Goal: Task Accomplishment & Management: Use online tool/utility

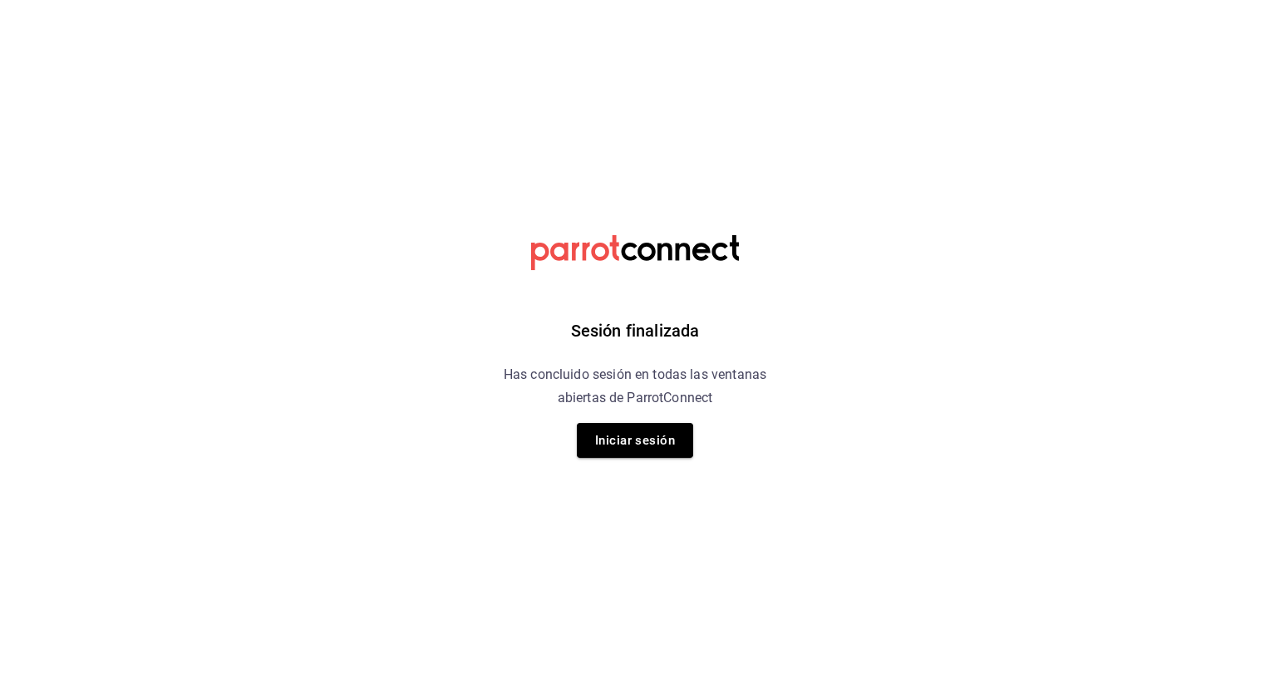
click at [1094, 0] on html "Sesión finalizada Has concluido sesión en todas las ventanas abiertas de Parrot…" at bounding box center [635, 0] width 1270 height 0
click at [615, 437] on button "Iniciar sesión" at bounding box center [635, 440] width 116 height 35
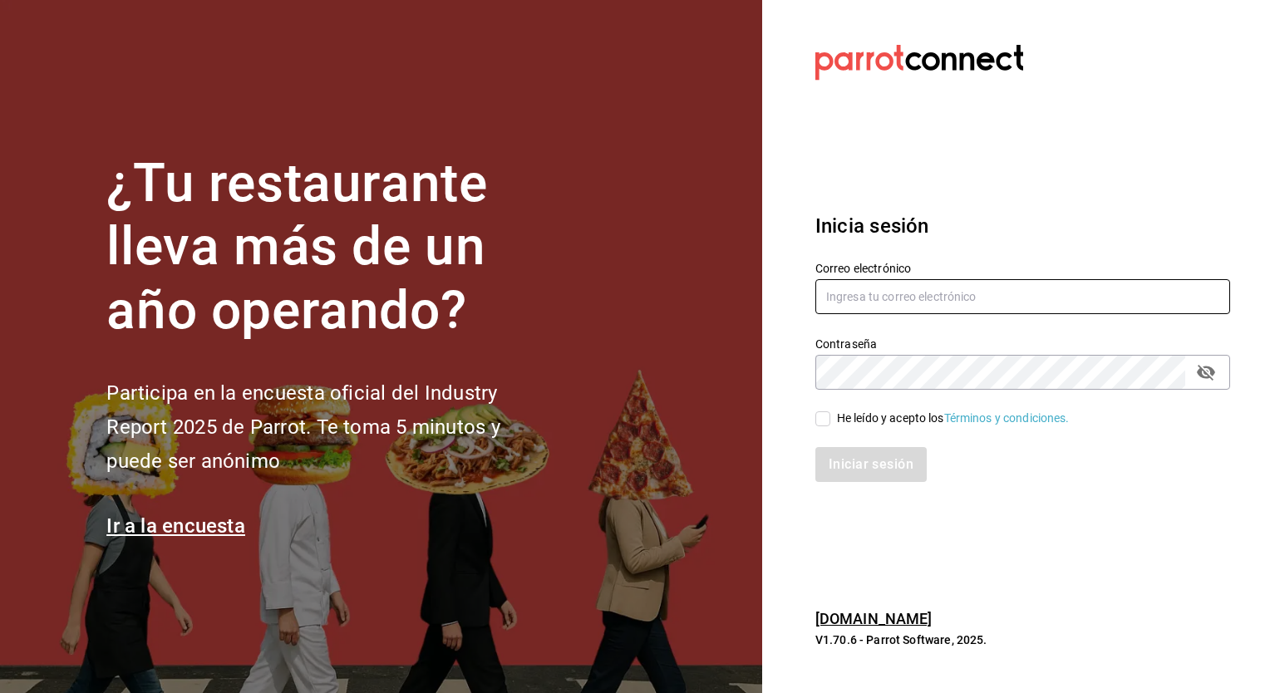
type input "[EMAIL_ADDRESS][DOMAIN_NAME]"
drag, startPoint x: 828, startPoint y: 416, endPoint x: 825, endPoint y: 441, distance: 25.2
click at [828, 417] on input "He leído y acepto los Términos y condiciones." at bounding box center [822, 418] width 15 height 15
checkbox input "true"
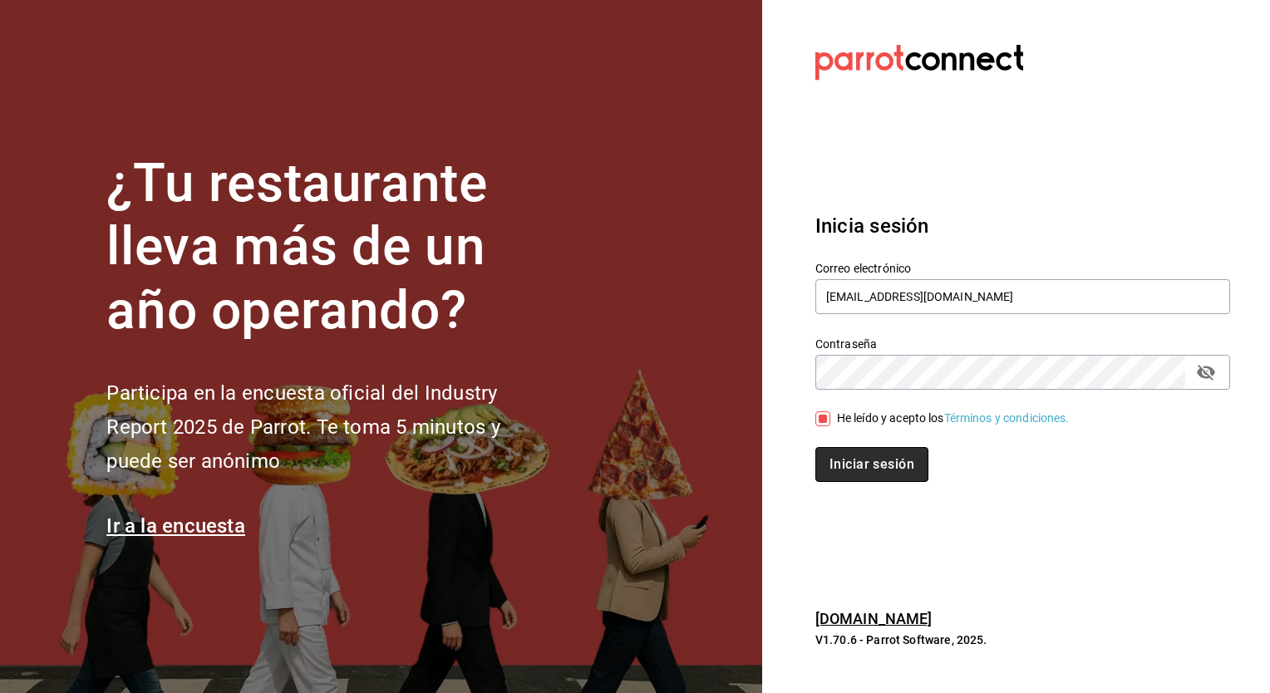
click at [828, 468] on button "Iniciar sesión" at bounding box center [871, 464] width 113 height 35
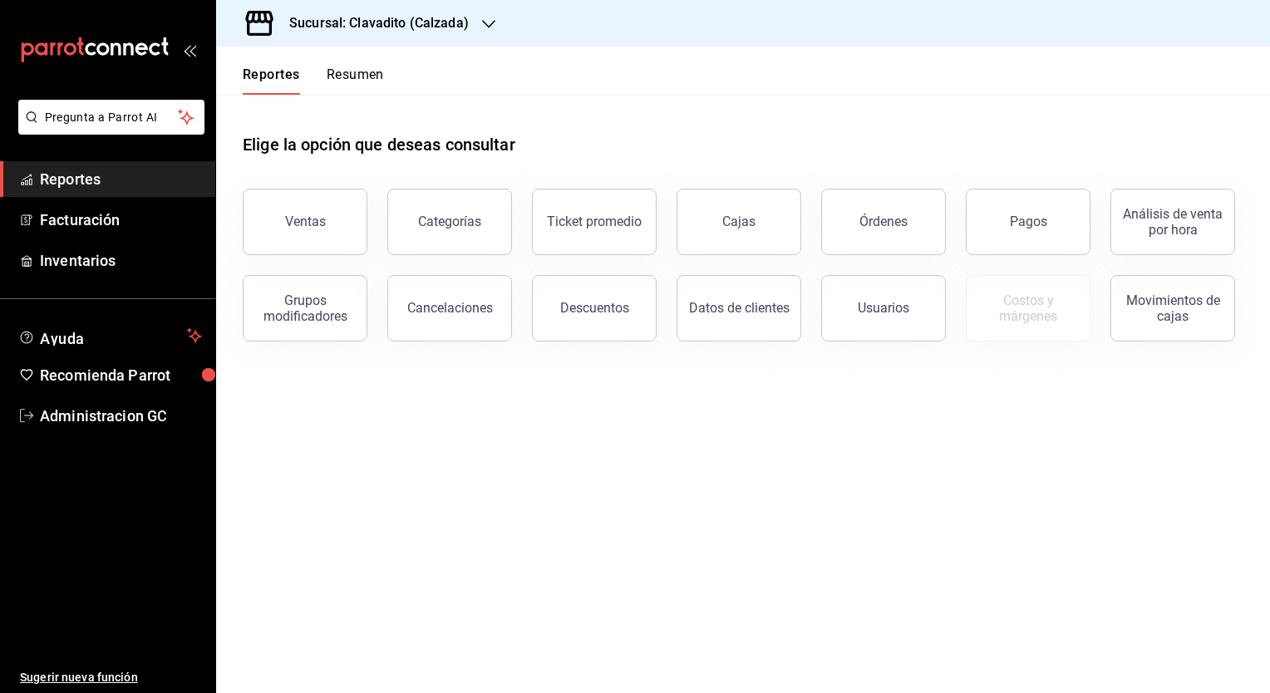
click at [396, 27] on h3 "Sucursal: Clavadito (Calzada)" at bounding box center [372, 23] width 193 height 20
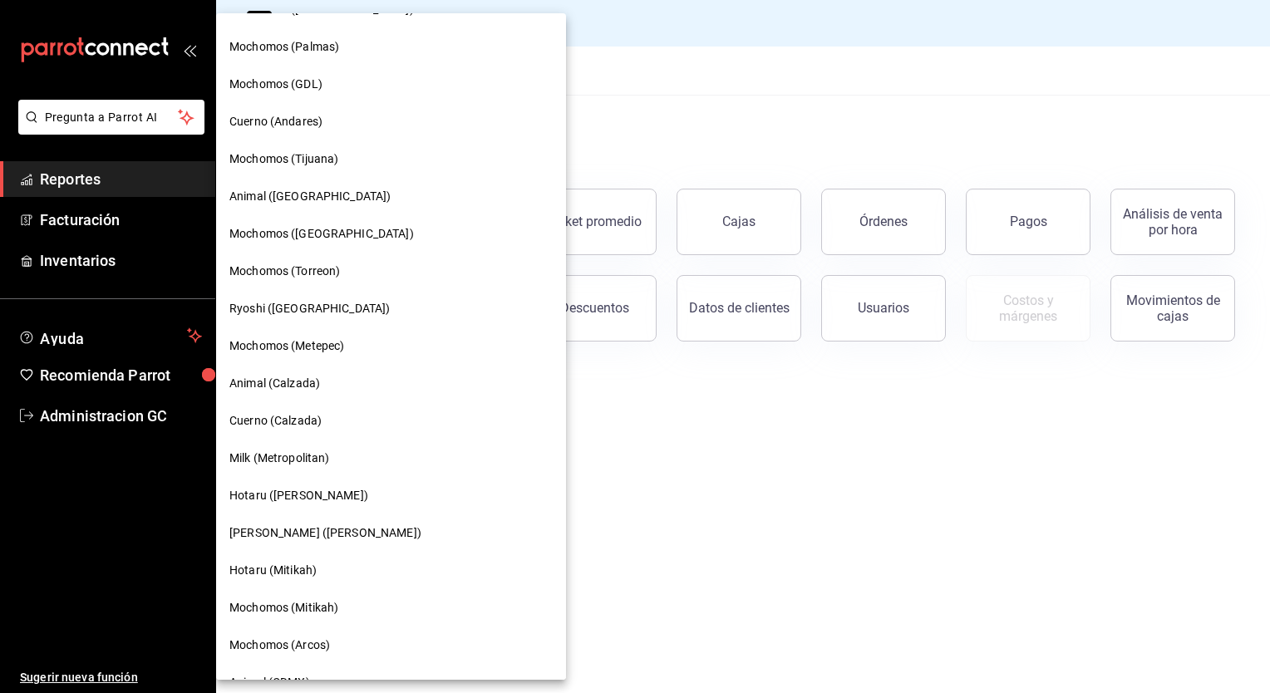
scroll to position [748, 0]
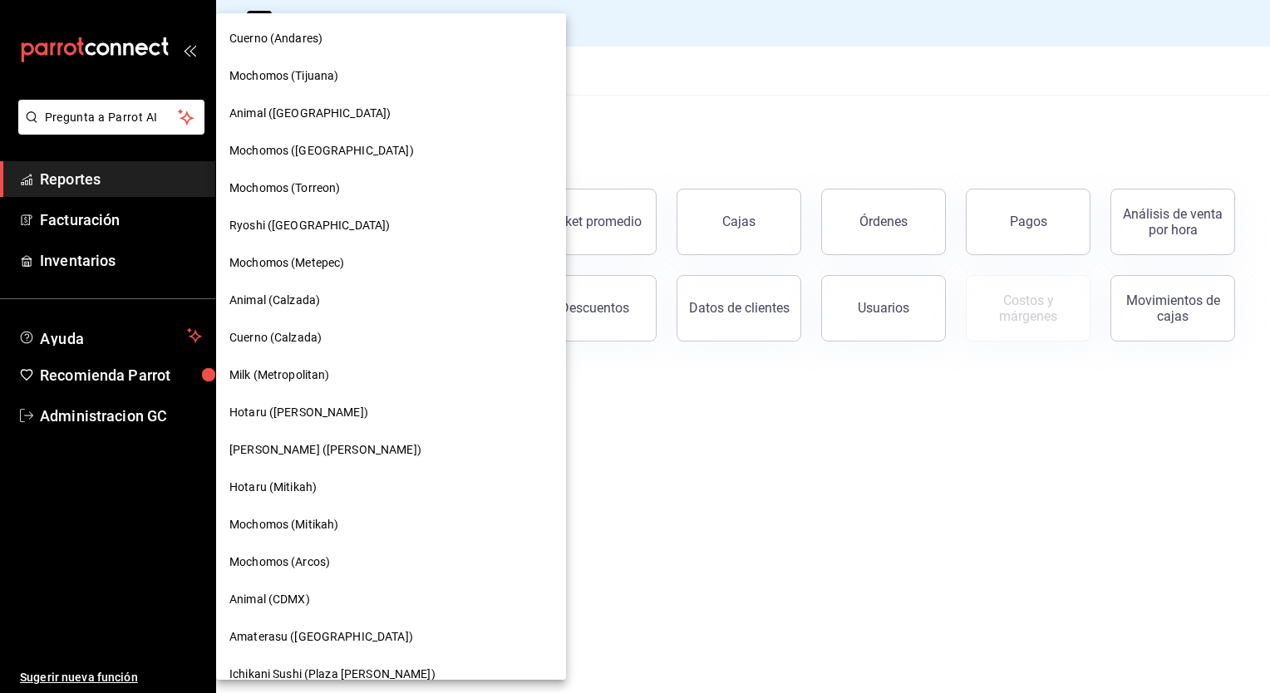
click at [274, 494] on span "Hotaru (Mitikah)" at bounding box center [272, 487] width 87 height 17
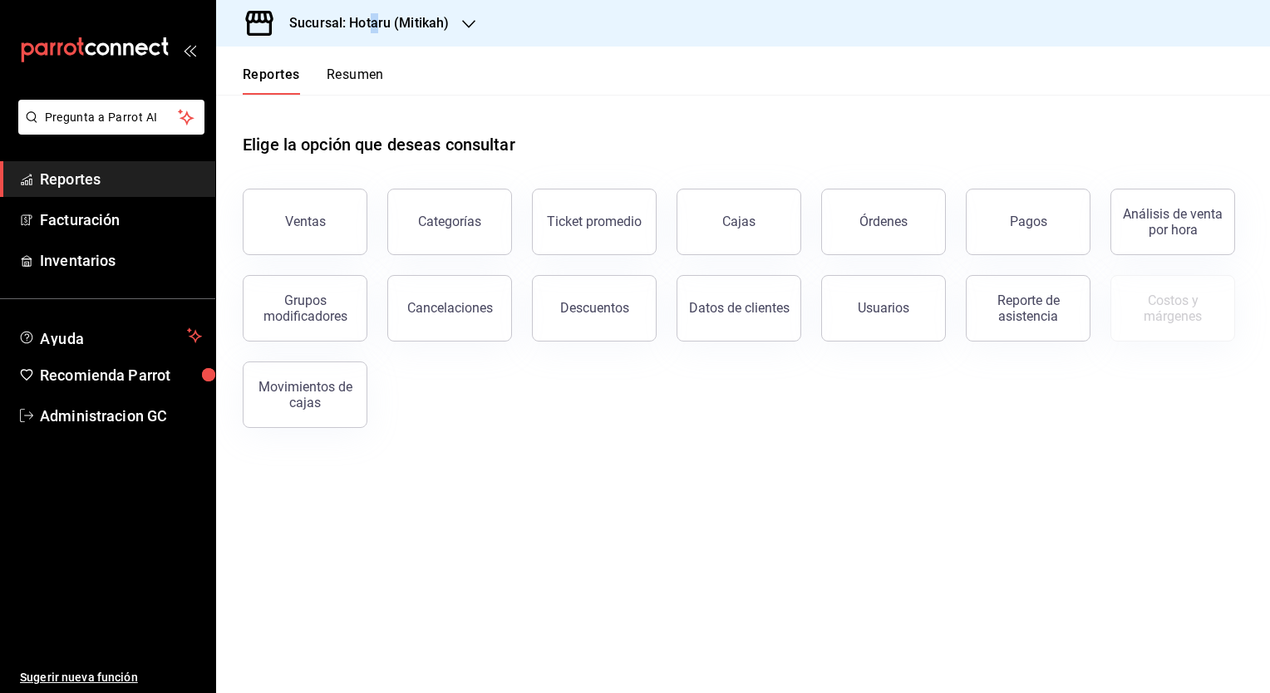
click at [375, 21] on h3 "Sucursal: Hotaru (Mitikah)" at bounding box center [362, 23] width 173 height 20
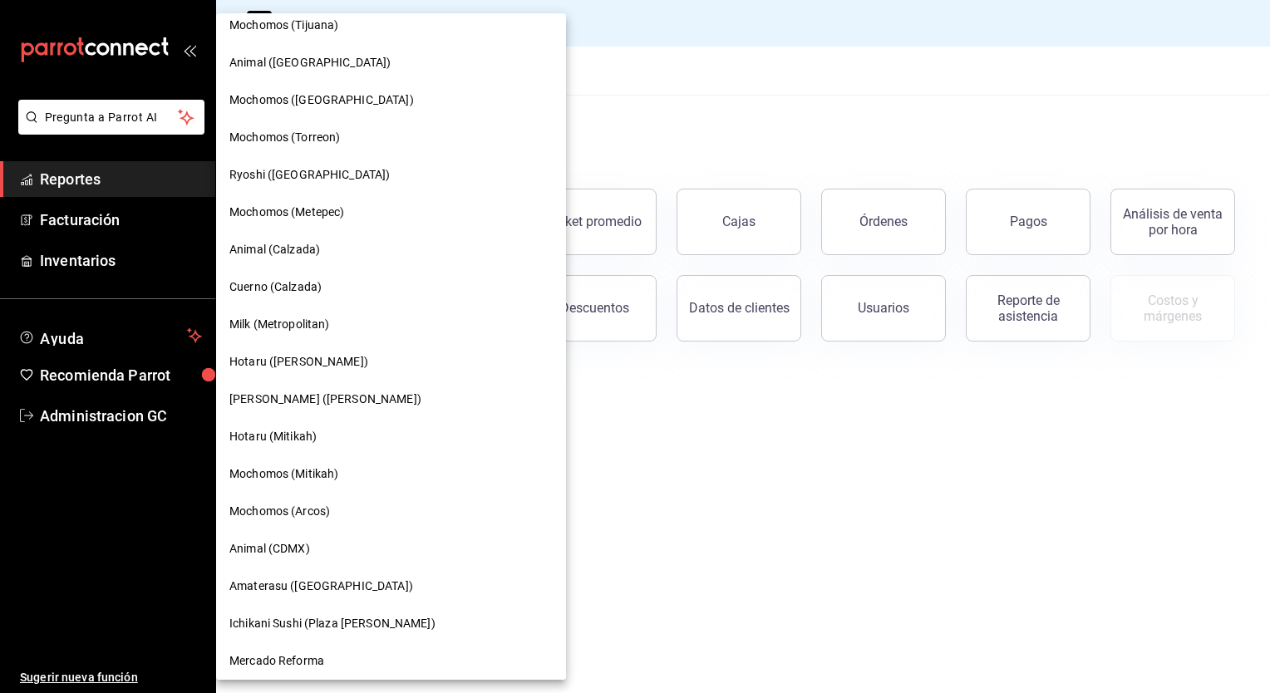
scroll to position [804, 0]
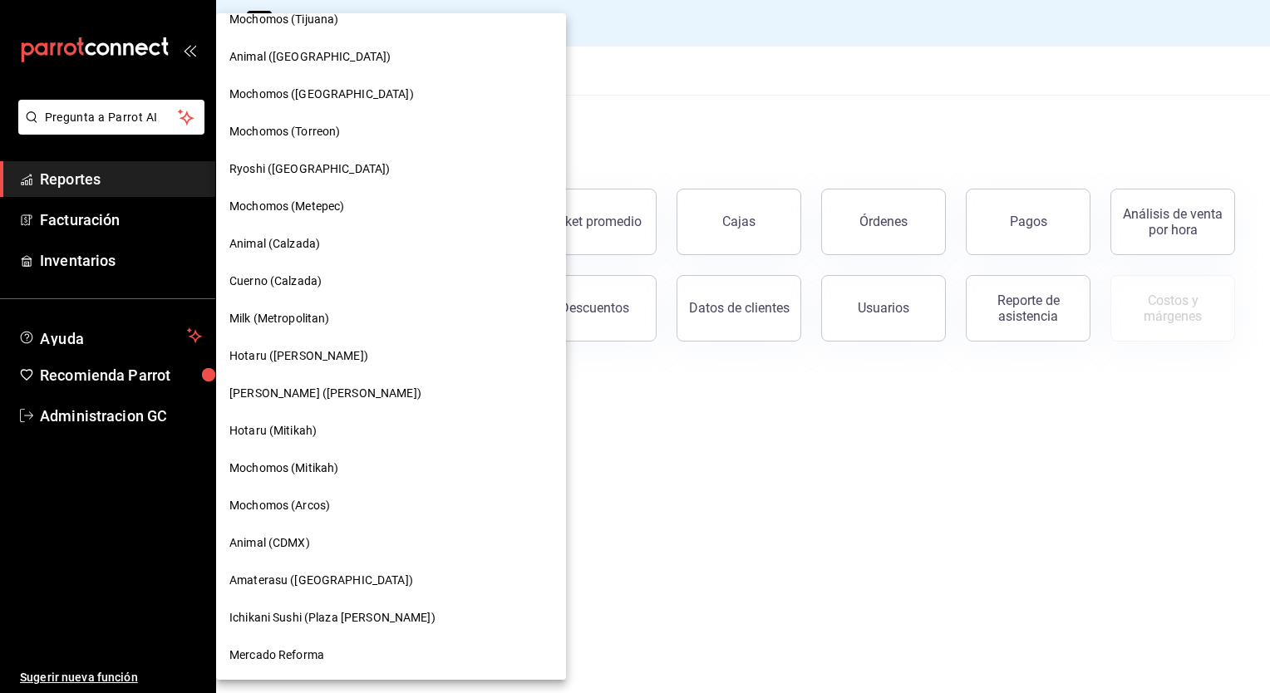
click at [337, 473] on span "Mochomos (Mitikah)" at bounding box center [283, 468] width 109 height 17
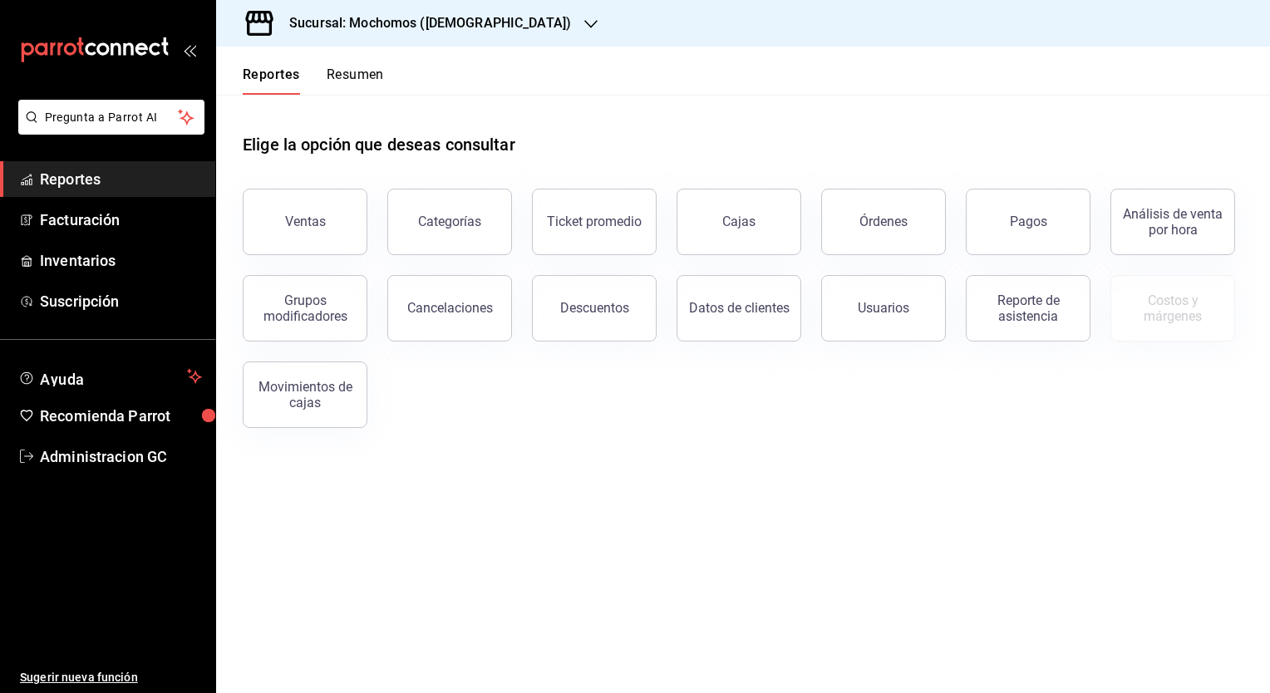
drag, startPoint x: 256, startPoint y: 220, endPoint x: 467, endPoint y: 273, distance: 217.7
click at [257, 221] on button "Ventas" at bounding box center [305, 222] width 125 height 66
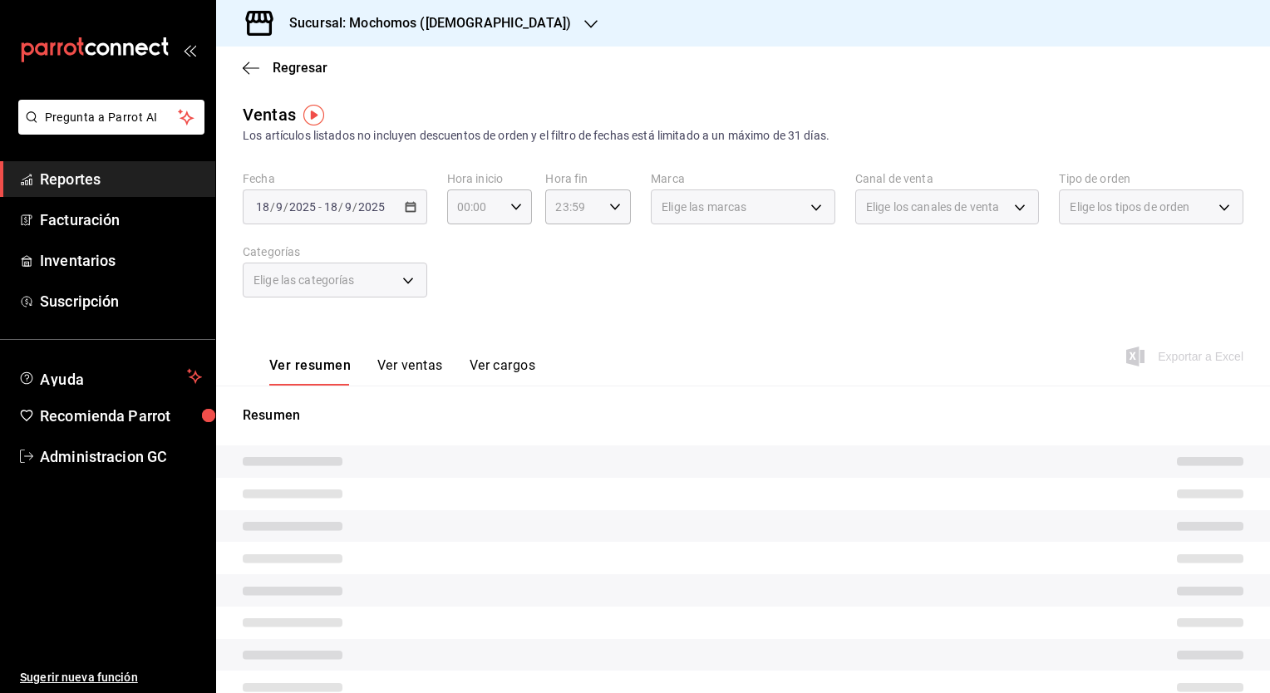
click at [401, 209] on div "2025-09-18 18 / 9 / 2025 - 2025-09-18 18 / 9 / 2025" at bounding box center [335, 206] width 184 height 35
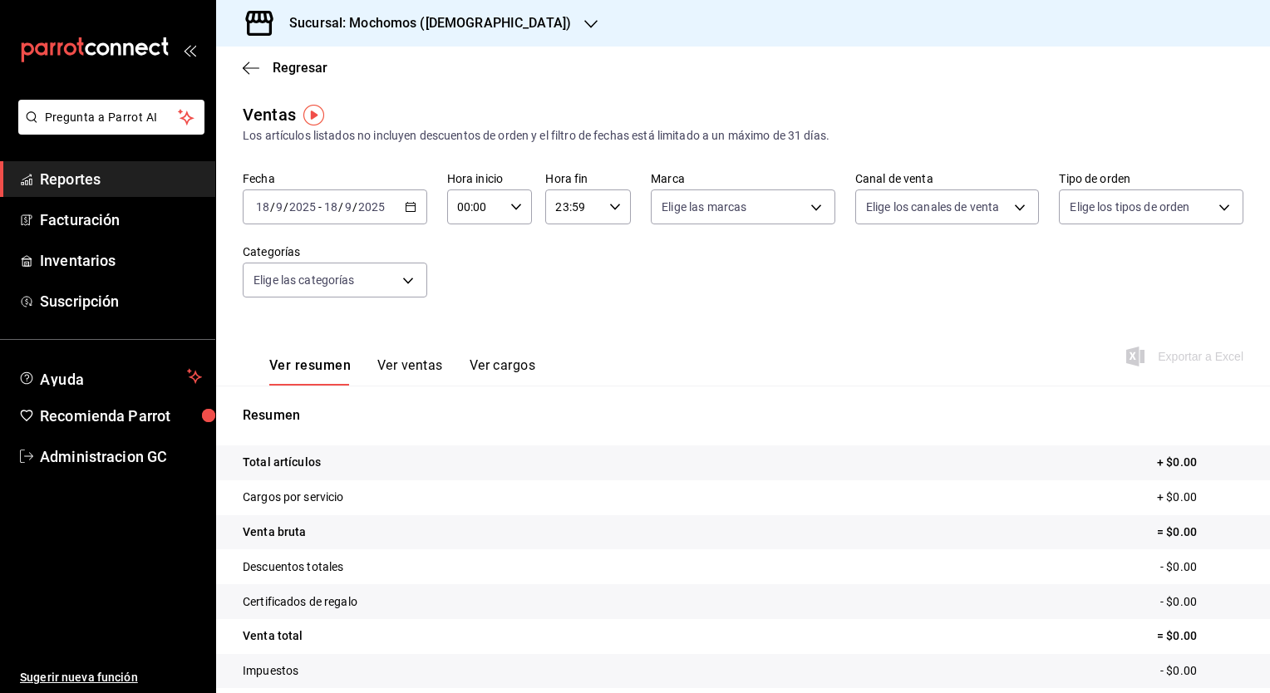
click at [406, 211] on icon "button" at bounding box center [411, 207] width 12 height 12
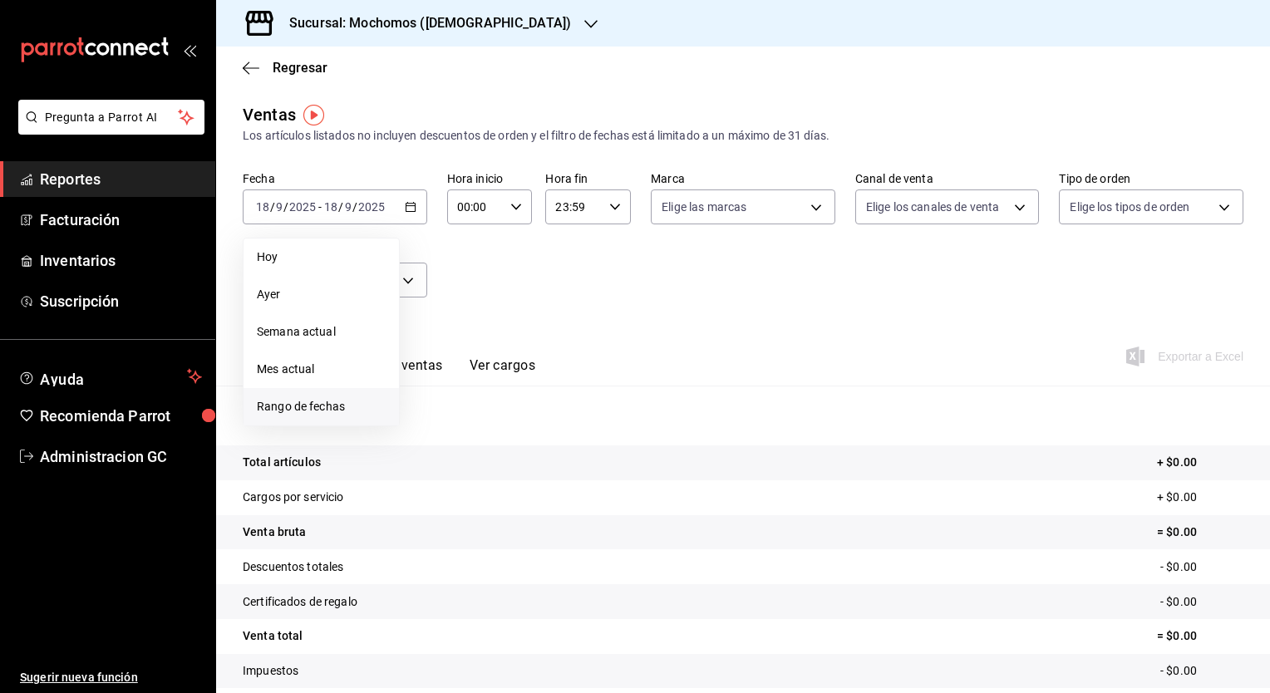
click at [273, 405] on span "Rango de fechas" at bounding box center [321, 406] width 129 height 17
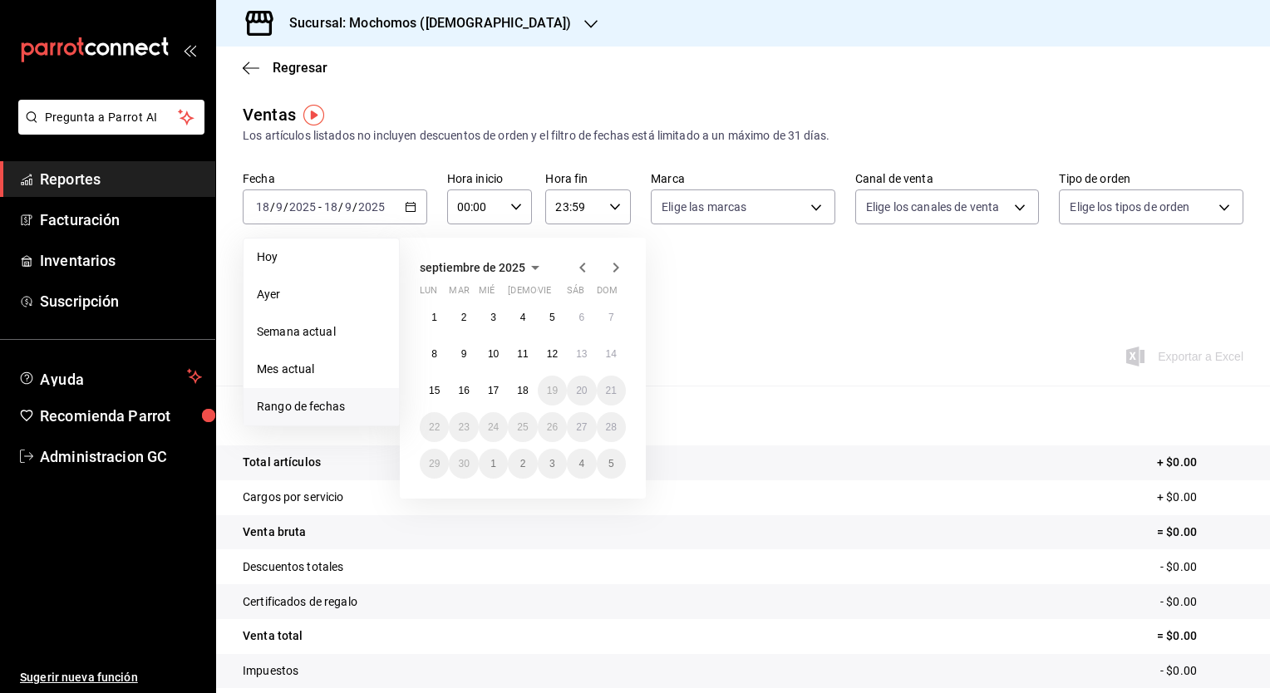
click at [578, 268] on icon "button" at bounding box center [583, 268] width 20 height 20
click at [548, 321] on button "1" at bounding box center [552, 317] width 29 height 30
drag, startPoint x: 550, startPoint y: 311, endPoint x: 614, endPoint y: 465, distance: 167.3
click at [612, 464] on div "28 29 30 31 1 2 3 4 5 6 7 8 9 10 11 12 13 14 15 16 17 18 19 20 21 22 23 24 25 2…" at bounding box center [523, 390] width 206 height 176
click at [615, 465] on abbr "31" at bounding box center [611, 464] width 11 height 12
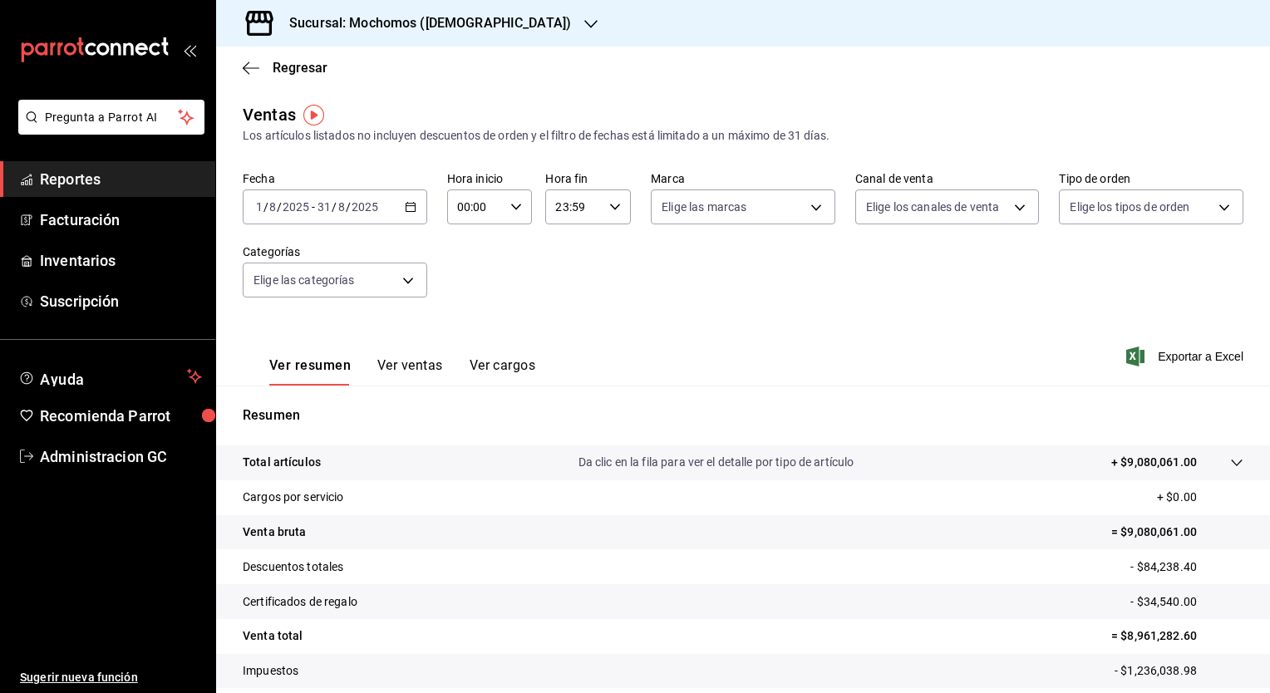
click at [515, 210] on icon "button" at bounding box center [516, 207] width 12 height 12
click at [462, 272] on button "05" at bounding box center [466, 282] width 36 height 33
type input "05:00"
click at [582, 266] on div at bounding box center [635, 346] width 1270 height 693
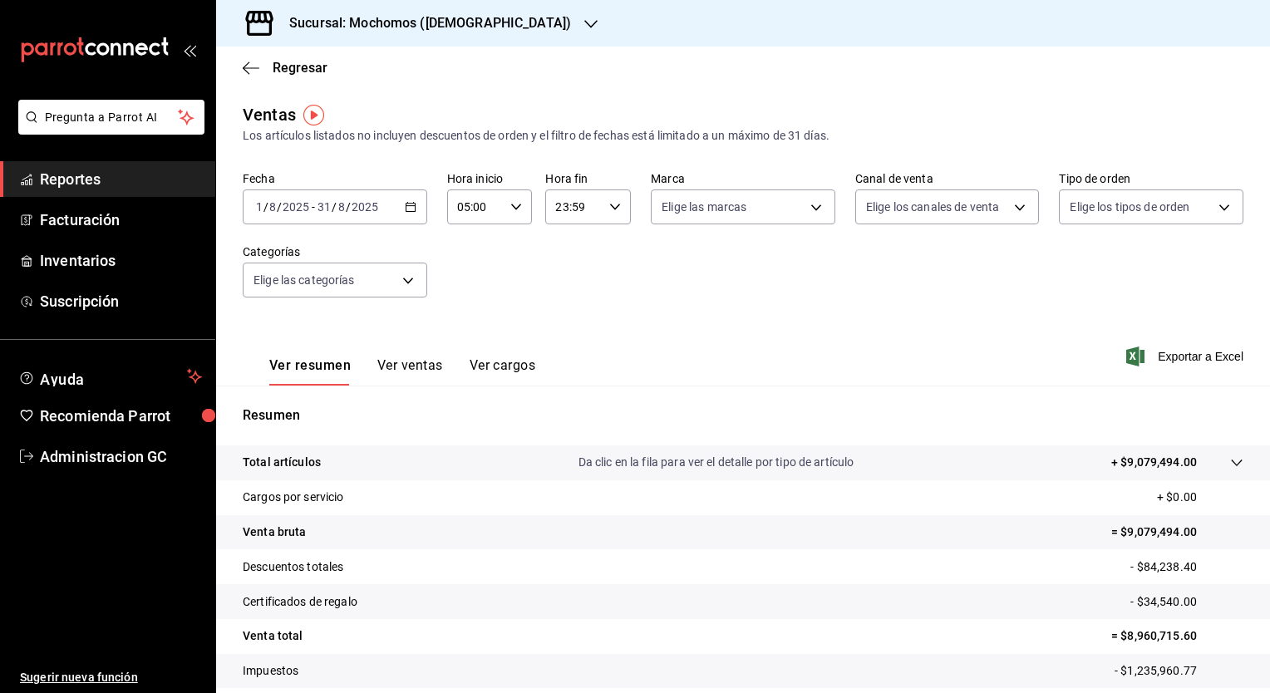
click at [602, 218] on div "23:59 Hora fin" at bounding box center [588, 206] width 86 height 35
drag, startPoint x: 573, startPoint y: 288, endPoint x: 605, endPoint y: 252, distance: 48.9
click at [573, 288] on button "05" at bounding box center [563, 282] width 36 height 33
click at [602, 258] on button "00" at bounding box center [606, 249] width 36 height 33
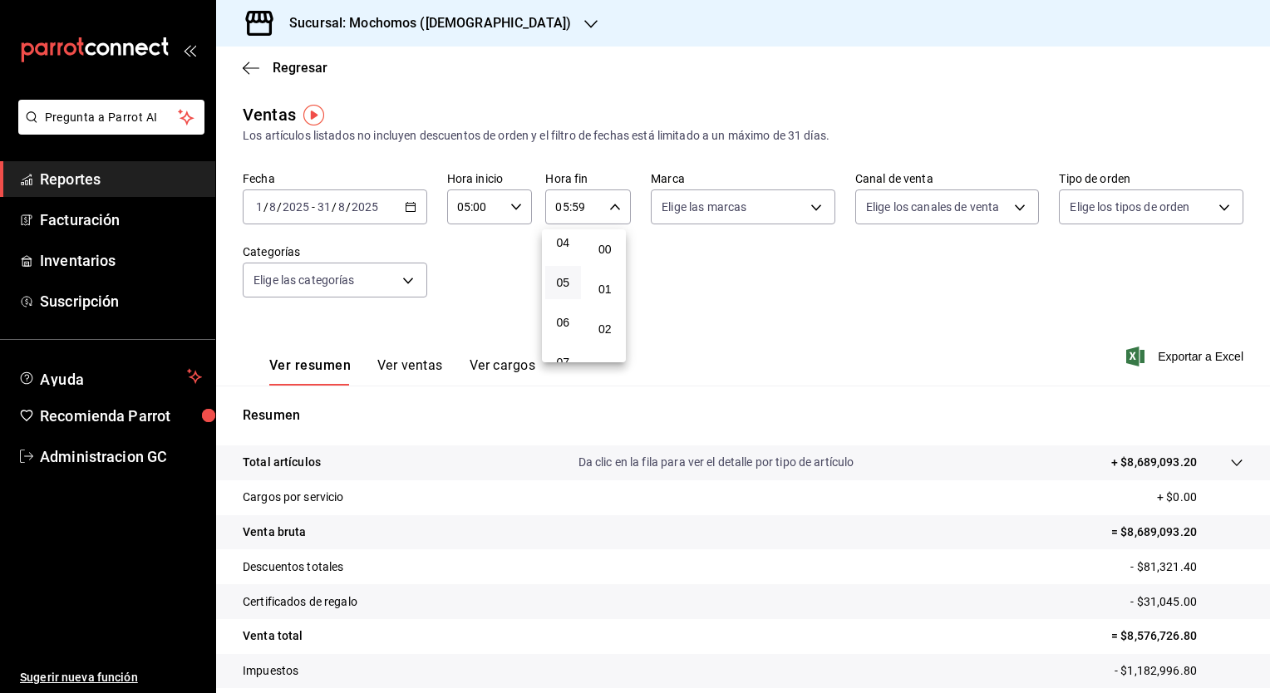
type input "05:00"
click at [717, 294] on div at bounding box center [635, 346] width 1270 height 693
click at [328, 211] on input "31" at bounding box center [324, 206] width 15 height 13
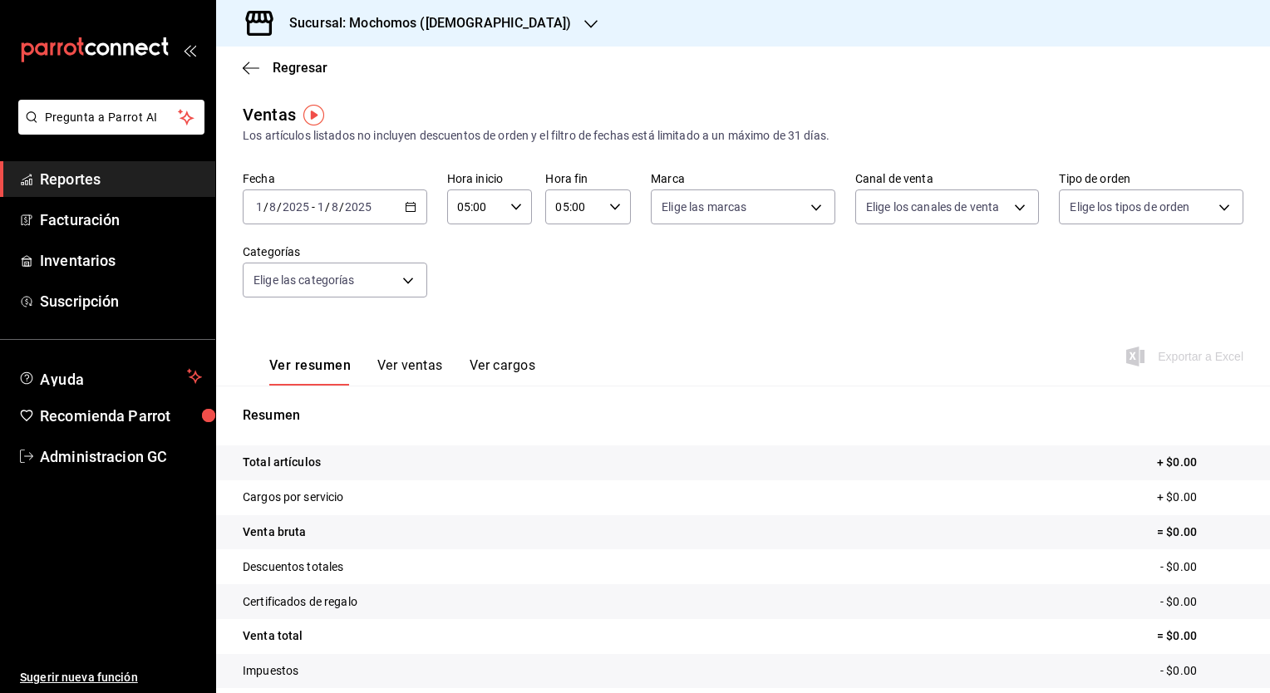
click at [337, 211] on input "8" at bounding box center [335, 206] width 8 height 13
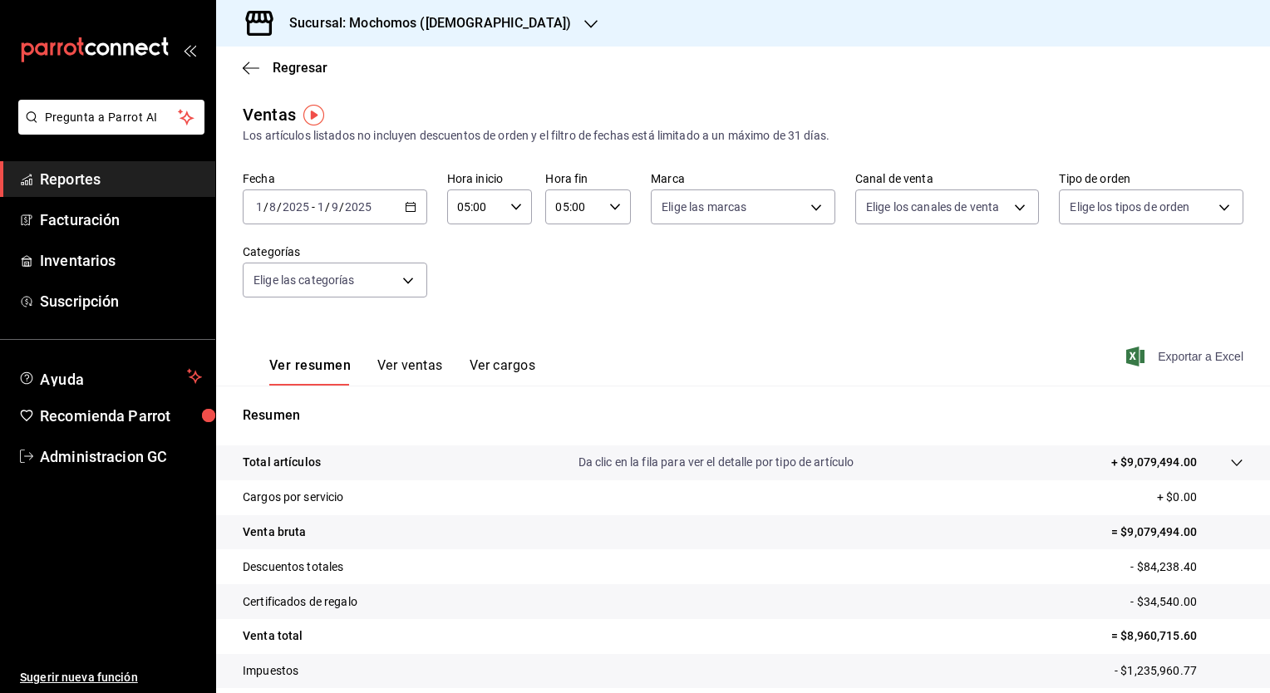
click at [1130, 360] on icon "button" at bounding box center [1135, 357] width 18 height 20
